Goal: Task Accomplishment & Management: Use online tool/utility

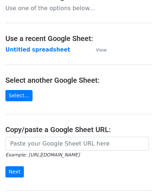
scroll to position [72, 0]
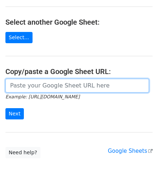
click at [25, 84] on input "url" at bounding box center [77, 86] width 144 height 14
paste input "https://docs.google.com/spreadsheets/d/1rt6fyy_kW8Bog15CUIJ6OMqYVo1wecm66TNI_P8…"
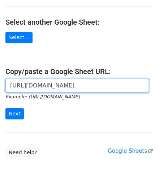
scroll to position [0, 156]
type input "https://docs.google.com/spreadsheets/d/1rt6fyy_kW8Bog15CUIJ6OMqYVo1wecm66TNI_P8…"
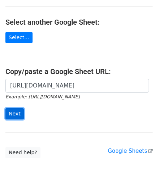
click at [17, 113] on input "Next" at bounding box center [14, 113] width 18 height 11
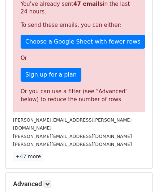
scroll to position [232, 0]
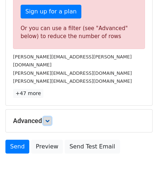
click at [49, 118] on icon at bounding box center [47, 120] width 4 height 4
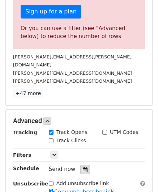
click at [85, 164] on div at bounding box center [85, 168] width 10 height 9
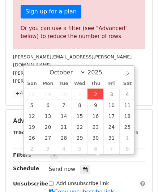
type input "[DATE] 12:00"
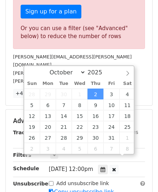
scroll to position [0, 0]
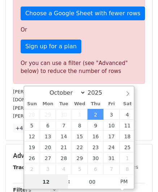
paste input "8"
type input "8"
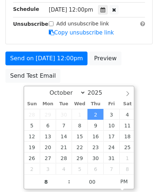
type input "[DATE] 20:00"
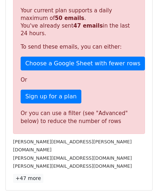
scroll to position [332, 0]
